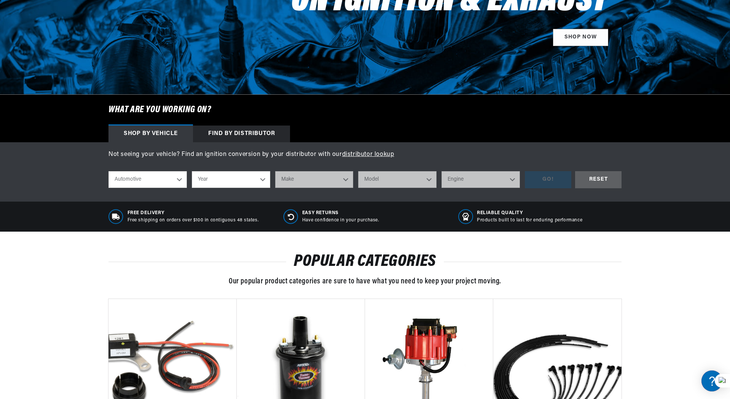
click at [169, 180] on select "Automotive Agricultural Industrial Marine Motorcycle" at bounding box center [148, 179] width 78 height 17
click at [236, 182] on select "Year [DATE] 2021 2020 2019 2018 2017 2016 2015 2014 2013 2012 2011 2010 2009 20…" at bounding box center [231, 179] width 78 height 17
select select "1978"
click at [192, 171] on select "Year [DATE] 2021 2020 2019 2018 2017 2016 2015 2014 2013 2012 2011 2010 2009 20…" at bounding box center [231, 179] width 78 height 17
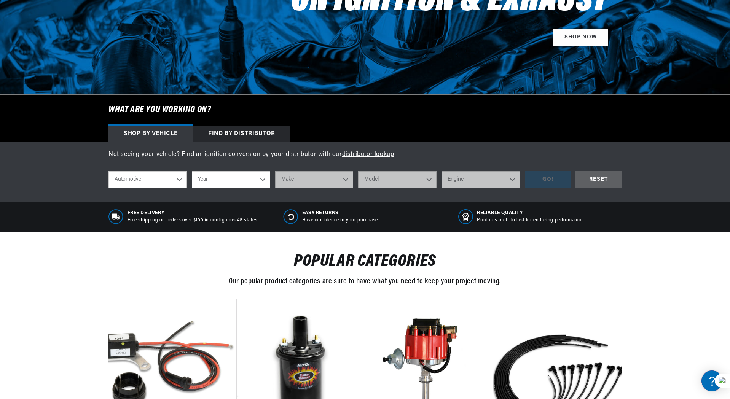
select select "1978"
click at [310, 176] on select "Make Alfa Romeo American Motors Audi Avanti BMW Buick Cadillac Checker Chevrole…" at bounding box center [314, 179] width 78 height 17
select select "MG"
click at [275, 171] on select "Make Alfa Romeo American Motors Audi Avanti BMW Buick Cadillac Checker Chevrole…" at bounding box center [314, 179] width 78 height 17
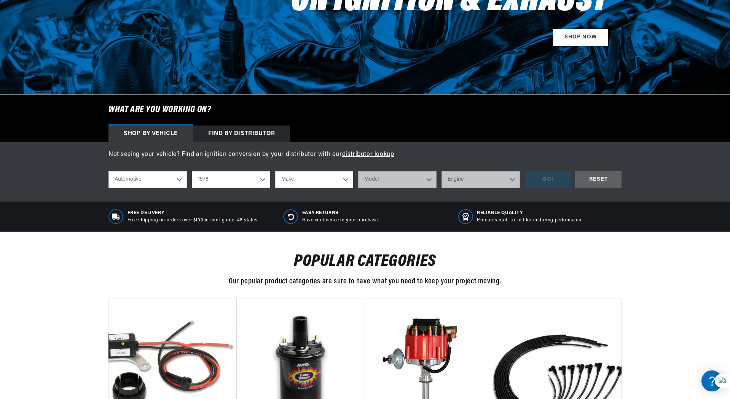
select select "MG"
click at [399, 181] on select "Model MGB Midget" at bounding box center [397, 179] width 78 height 17
select select "MGB"
click at [358, 171] on select "Model MGB Midget" at bounding box center [397, 179] width 78 height 17
select select "MGB"
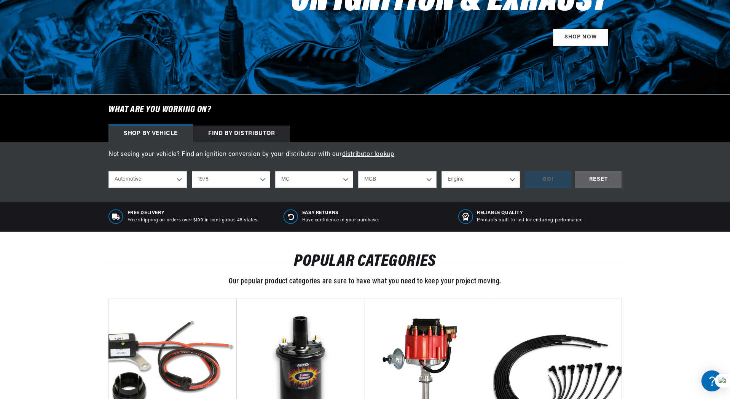
click at [482, 178] on select "Engine 1.8L" at bounding box center [481, 179] width 78 height 17
select select "1.8L"
click at [442, 171] on select "Engine 1.8L" at bounding box center [481, 179] width 78 height 17
select select "1.8L"
click at [551, 181] on div "GO!" at bounding box center [548, 179] width 46 height 17
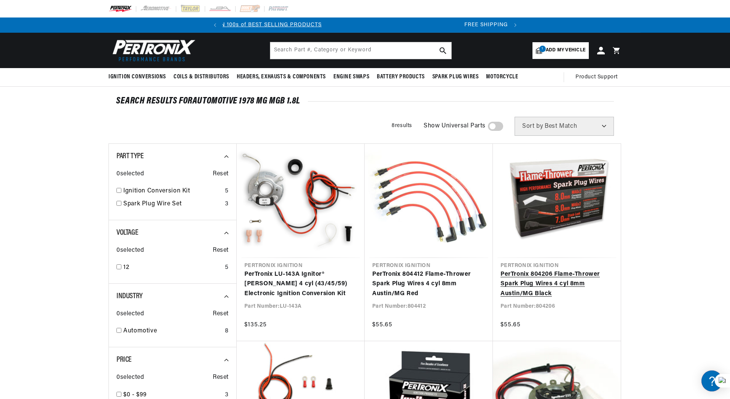
scroll to position [0, 284]
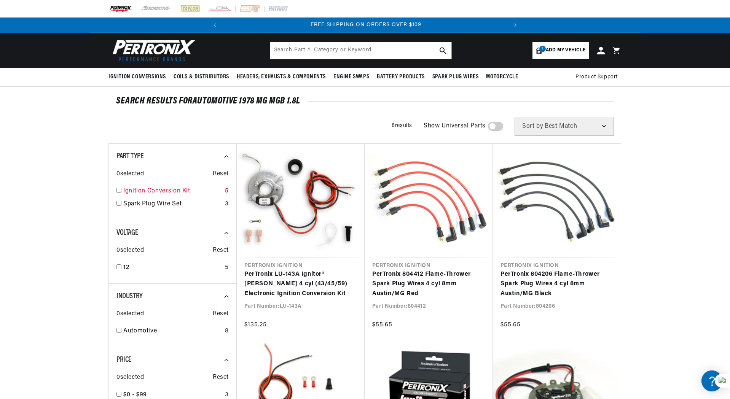
click at [121, 190] on input "checkbox" at bounding box center [119, 190] width 5 height 5
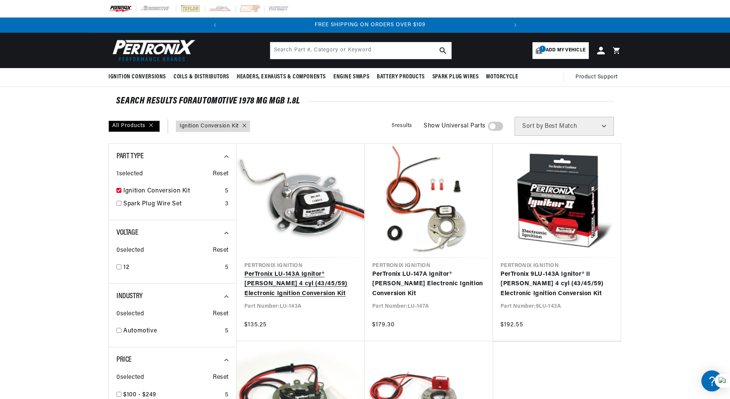
scroll to position [0, 284]
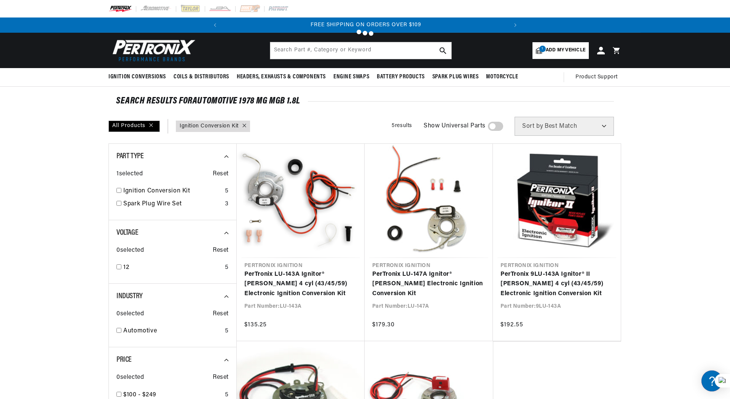
checkbox input "false"
